Goal: Transaction & Acquisition: Obtain resource

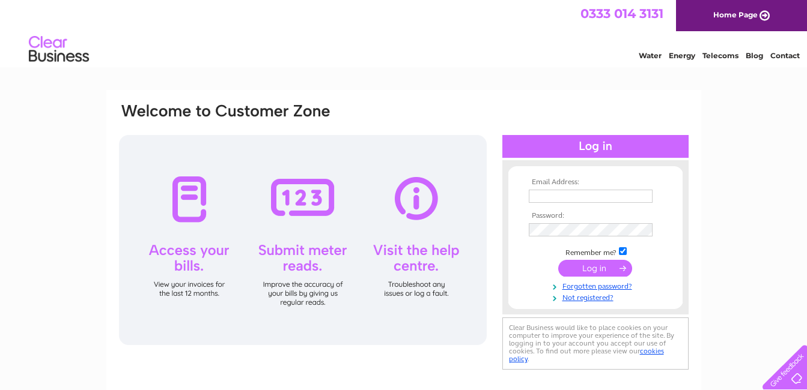
type input "elizabeth.aiken@btinternet.com"
click at [586, 271] on input "submit" at bounding box center [595, 268] width 74 height 17
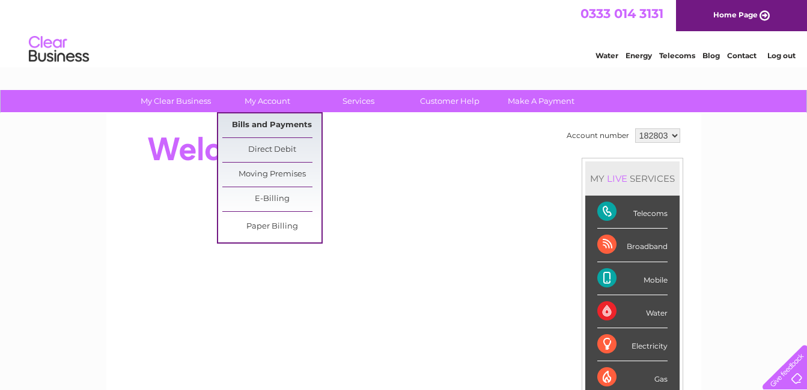
click at [297, 124] on link "Bills and Payments" at bounding box center [271, 126] width 99 height 24
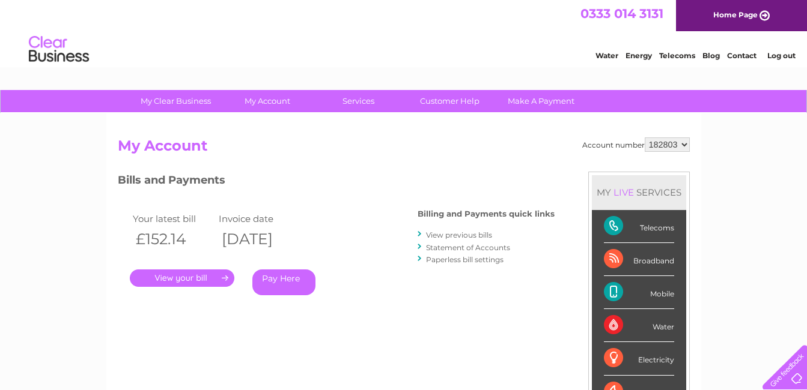
click at [684, 143] on select "182803 432531 435560 435562" at bounding box center [666, 145] width 45 height 14
select select "432531"
click at [644, 138] on select "182803 432531 435560 435562" at bounding box center [666, 145] width 45 height 14
click at [186, 279] on link "." at bounding box center [182, 278] width 105 height 17
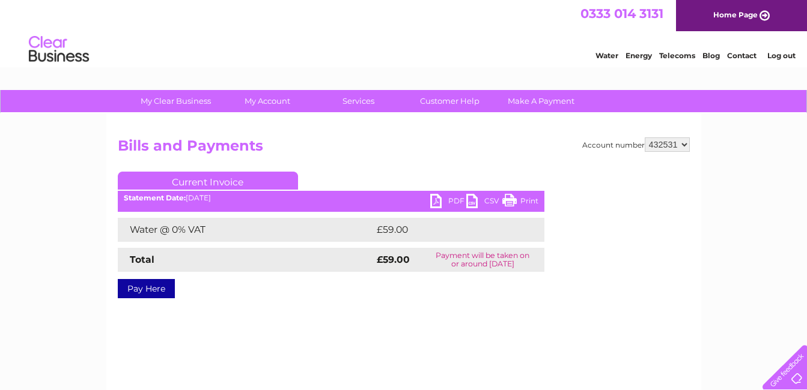
click at [434, 201] on link "PDF" at bounding box center [448, 202] width 36 height 17
click at [685, 141] on select "182803 432531 435560 435562" at bounding box center [666, 145] width 45 height 14
select select "435560"
click at [644, 138] on select "182803 432531 435560 435562" at bounding box center [666, 145] width 45 height 14
click at [432, 198] on link "PDF" at bounding box center [448, 202] width 36 height 17
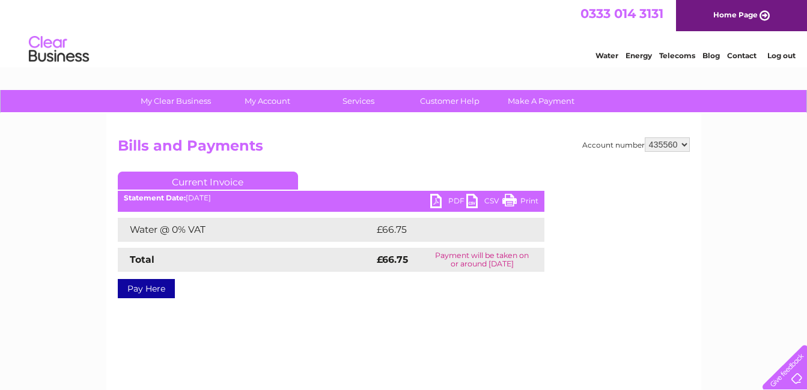
click at [682, 143] on select "182803 432531 435560 435562" at bounding box center [666, 145] width 45 height 14
select select "432531"
click at [644, 138] on select "182803 432531 435560 435562" at bounding box center [666, 145] width 45 height 14
click at [436, 200] on link "PDF" at bounding box center [448, 202] width 36 height 17
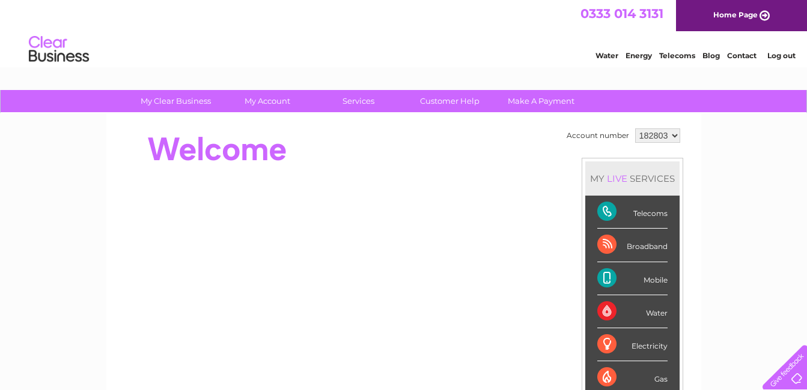
click at [674, 135] on select "182803 432531 435560 435562" at bounding box center [657, 136] width 45 height 14
select select "435562"
click at [635, 129] on select "182803 432531 435560 435562" at bounding box center [657, 136] width 45 height 14
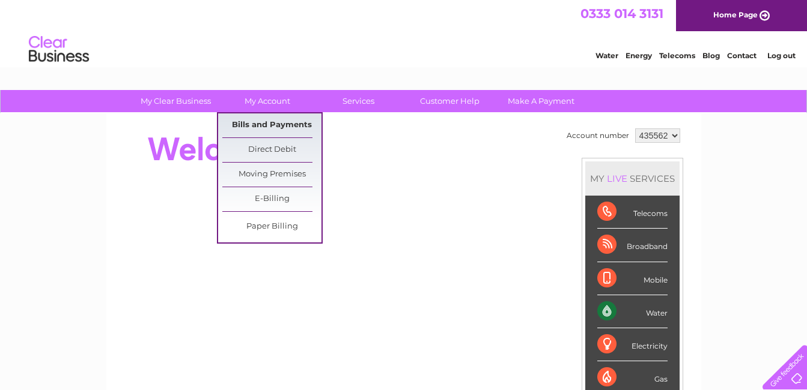
click at [276, 121] on link "Bills and Payments" at bounding box center [271, 126] width 99 height 24
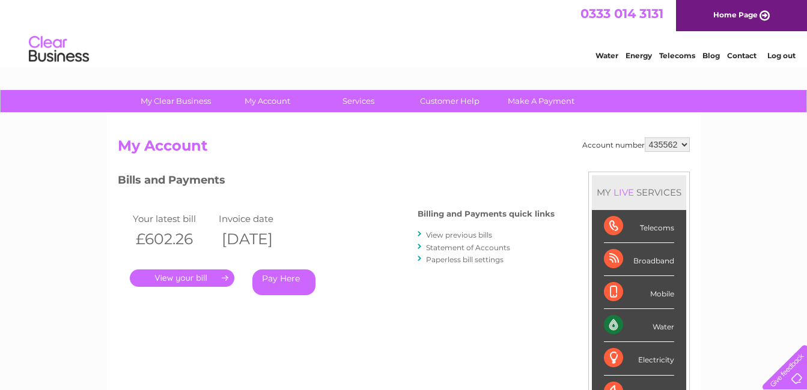
click at [204, 281] on link "." at bounding box center [182, 278] width 105 height 17
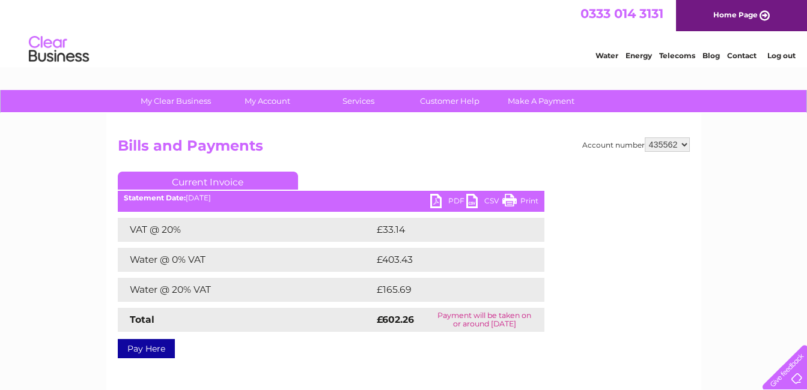
click at [432, 201] on link "PDF" at bounding box center [448, 202] width 36 height 17
